Goal: Navigation & Orientation: Find specific page/section

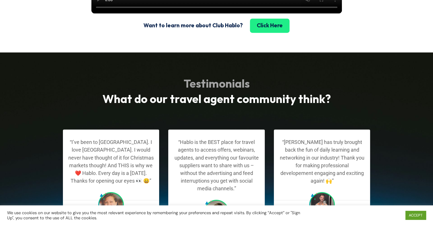
scroll to position [940, 0]
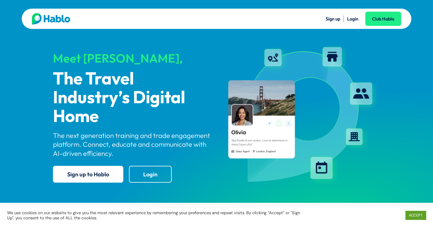
click at [41, 20] on img at bounding box center [51, 18] width 38 height 11
click at [420, 214] on link "ACCEPT" at bounding box center [416, 215] width 21 height 9
